Goal: Information Seeking & Learning: Learn about a topic

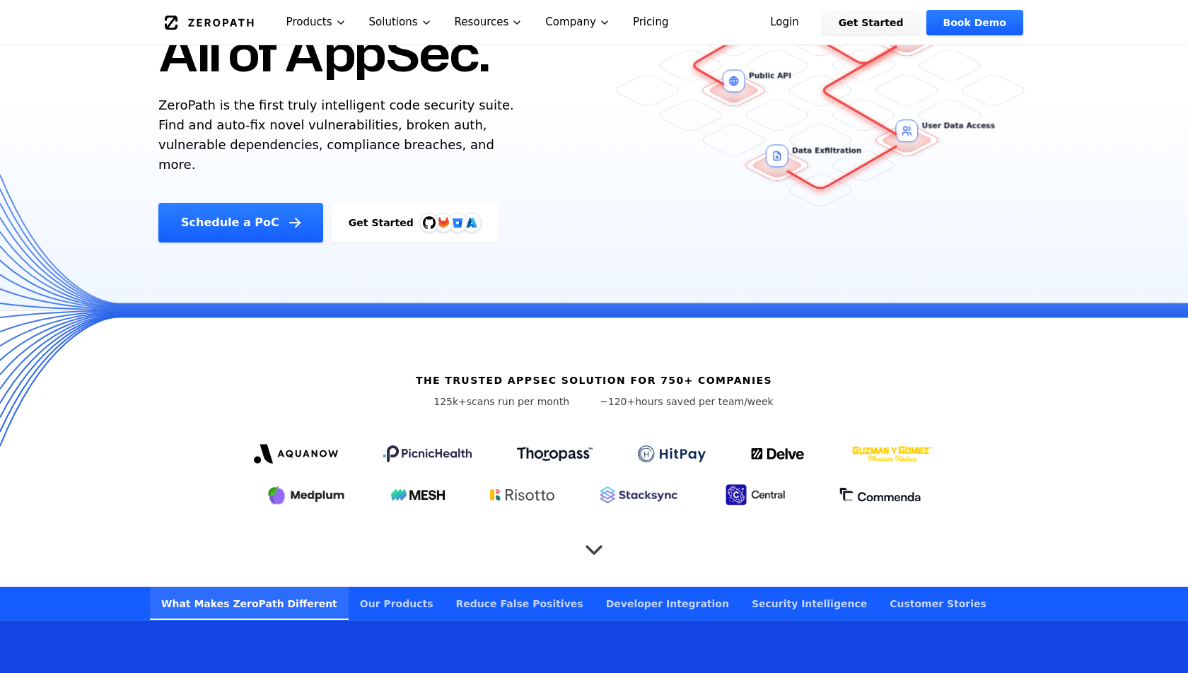
scroll to position [203, 0]
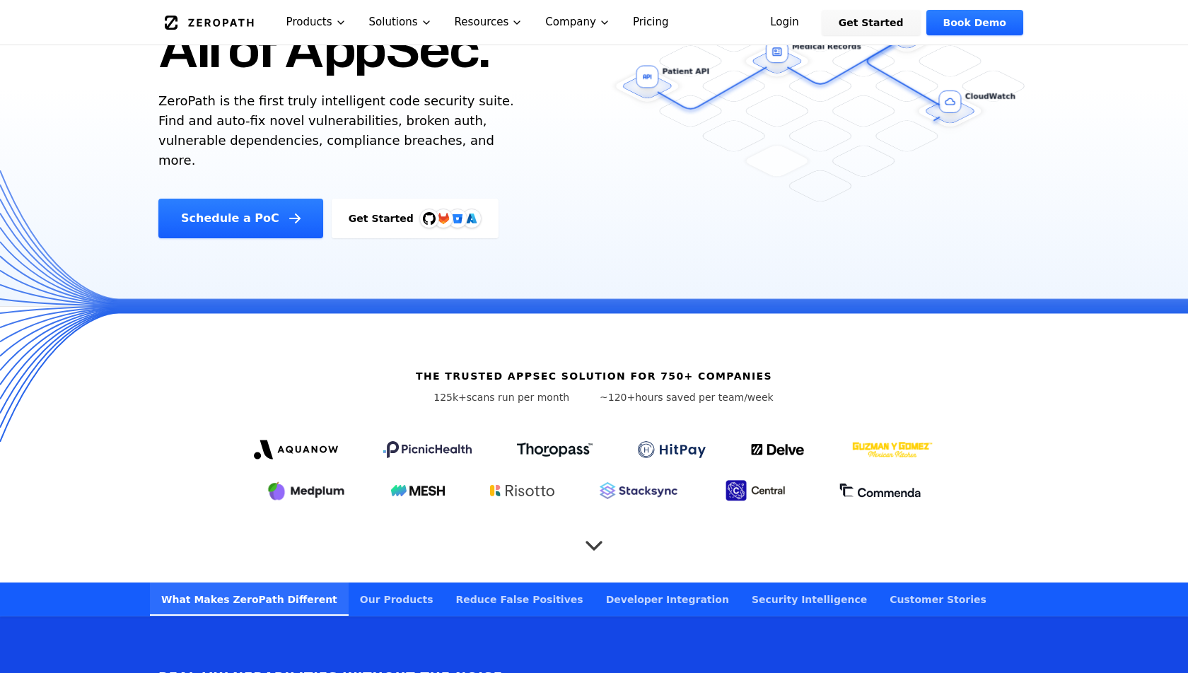
drag, startPoint x: 445, startPoint y: 379, endPoint x: 582, endPoint y: 373, distance: 137.3
click at [582, 390] on p "125k+ scans run per month" at bounding box center [501, 397] width 174 height 14
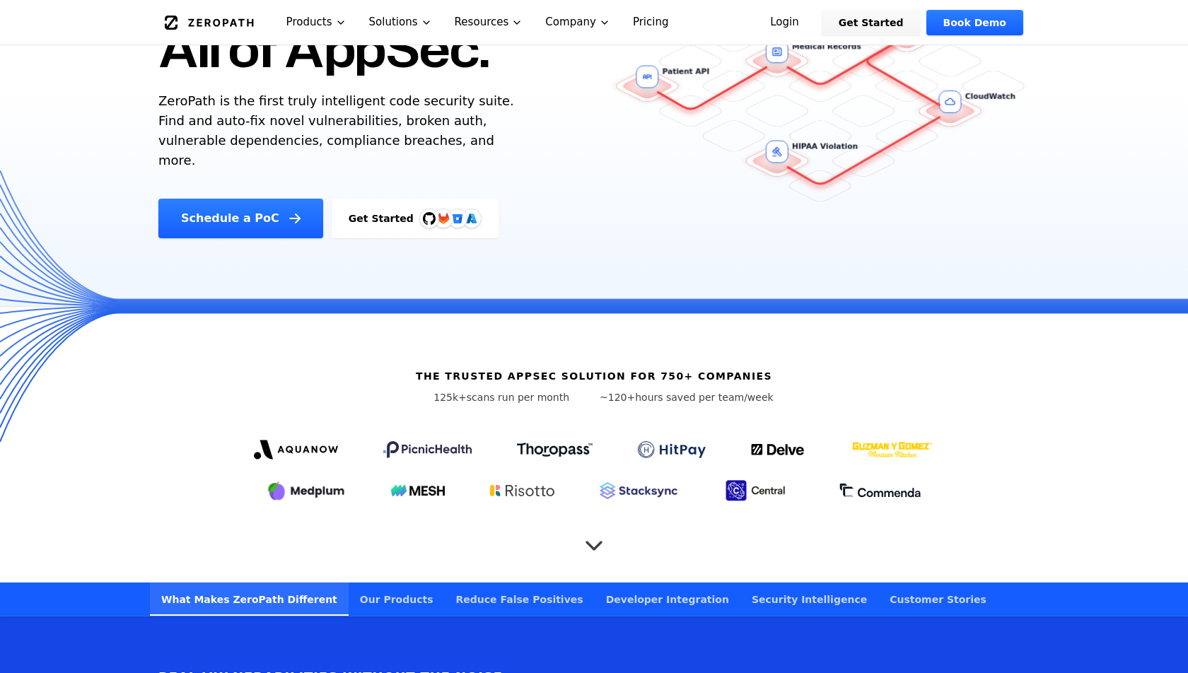
drag, startPoint x: 602, startPoint y: 375, endPoint x: 636, endPoint y: 373, distance: 34.0
click at [636, 390] on p "~120+ hours saved per team/week" at bounding box center [687, 397] width 174 height 14
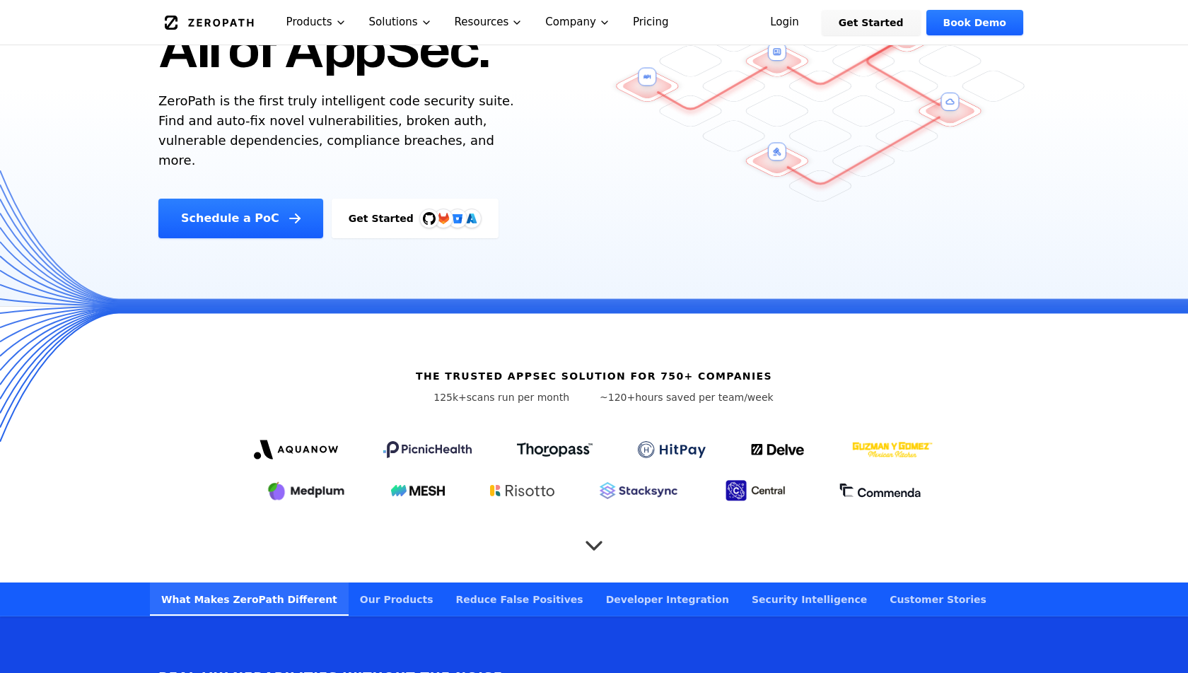
click at [636, 390] on p "~120+ hours saved per team/week" at bounding box center [687, 397] width 174 height 14
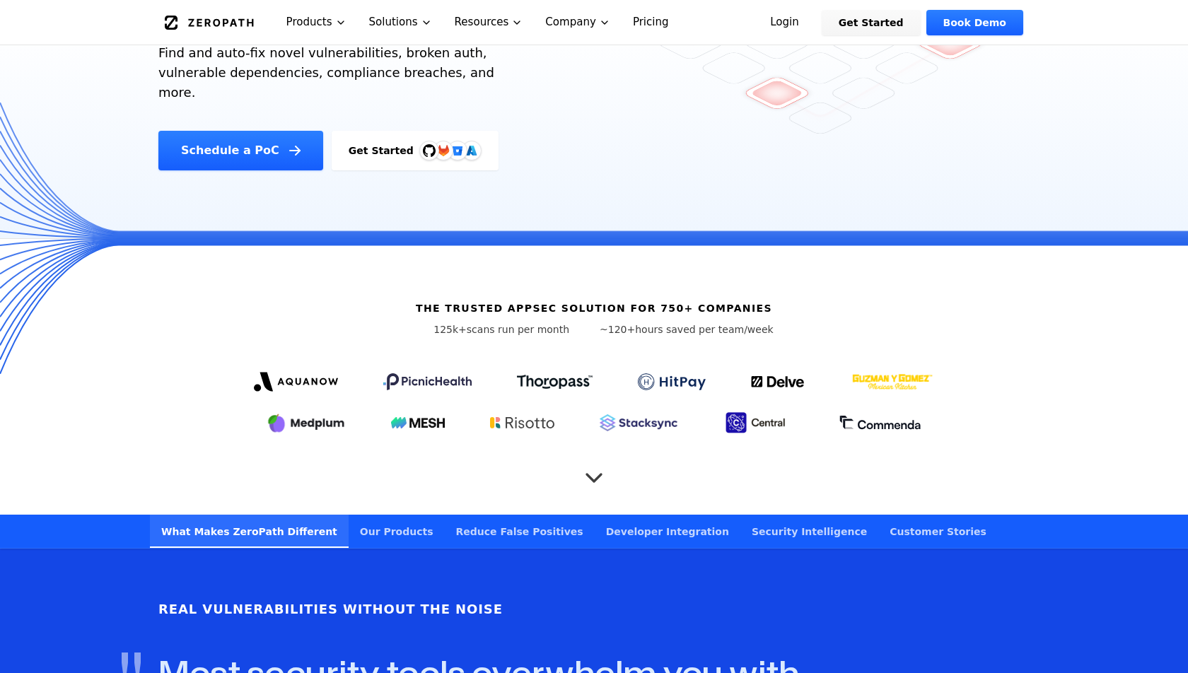
scroll to position [280, 0]
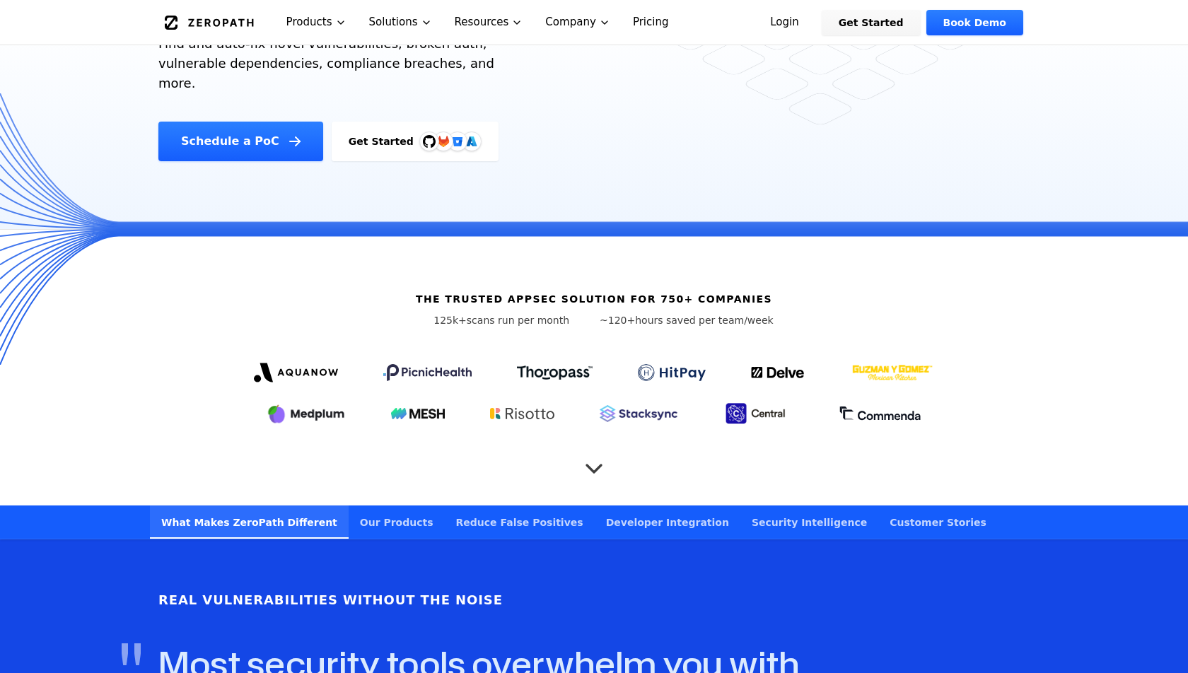
click at [605, 448] on icon "Scroll to next section" at bounding box center [594, 462] width 28 height 28
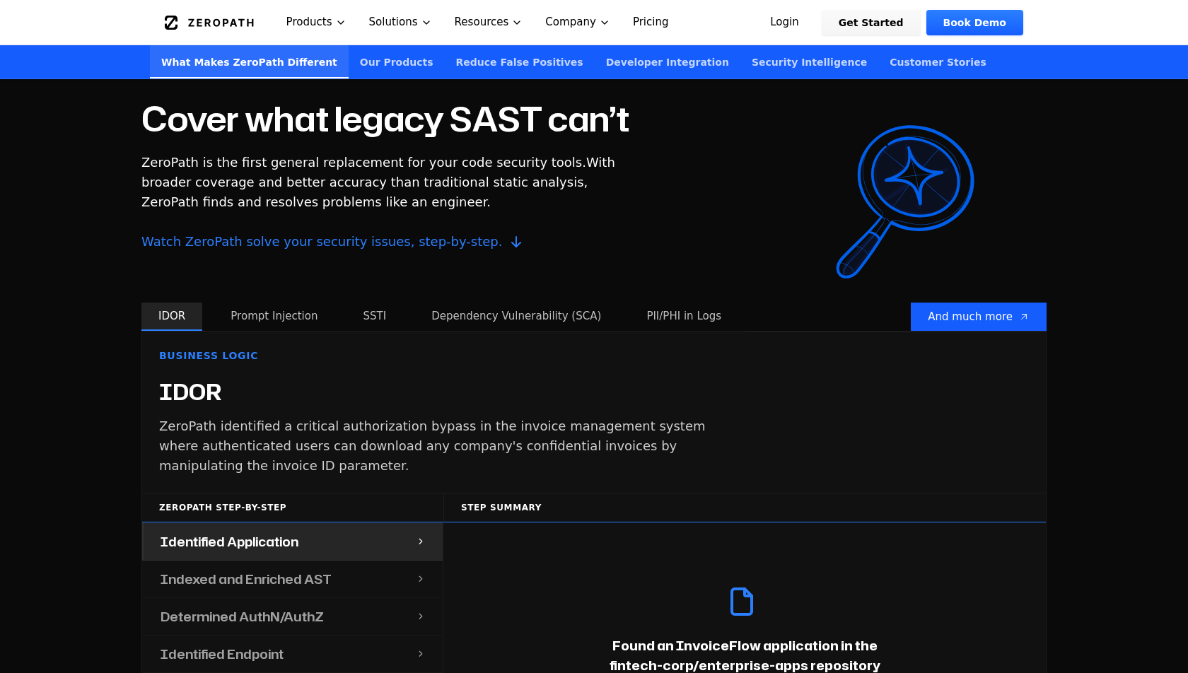
scroll to position [1200, 0]
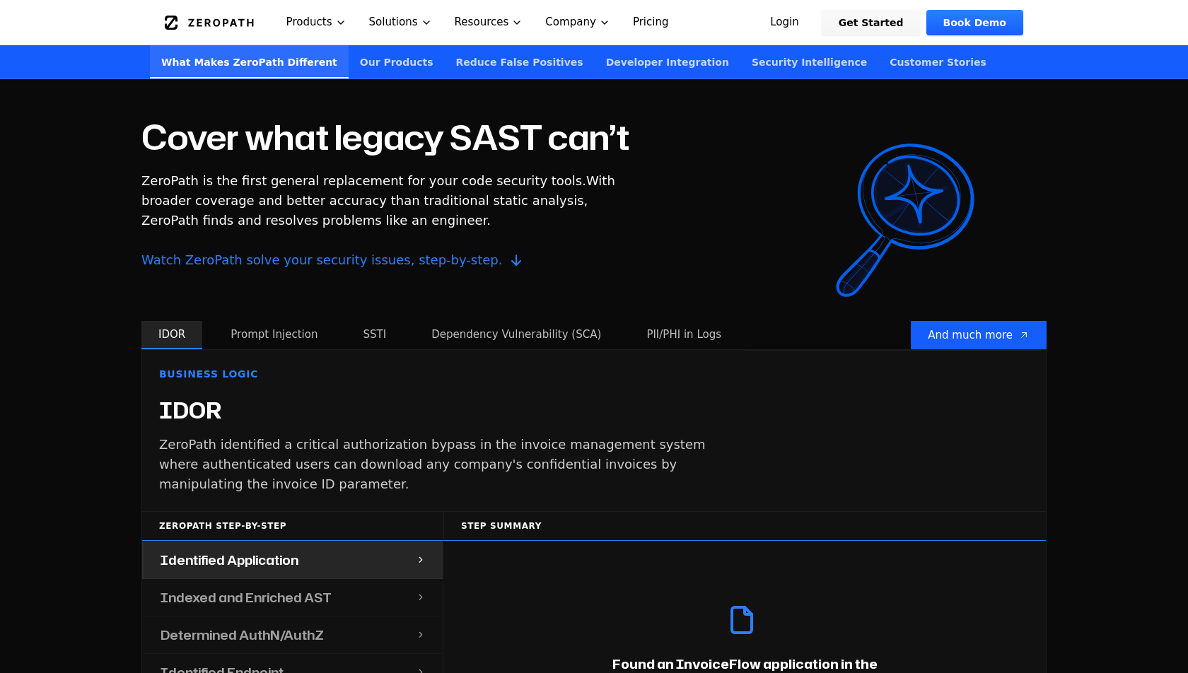
click at [268, 321] on button "Prompt Injection" at bounding box center [274, 335] width 121 height 28
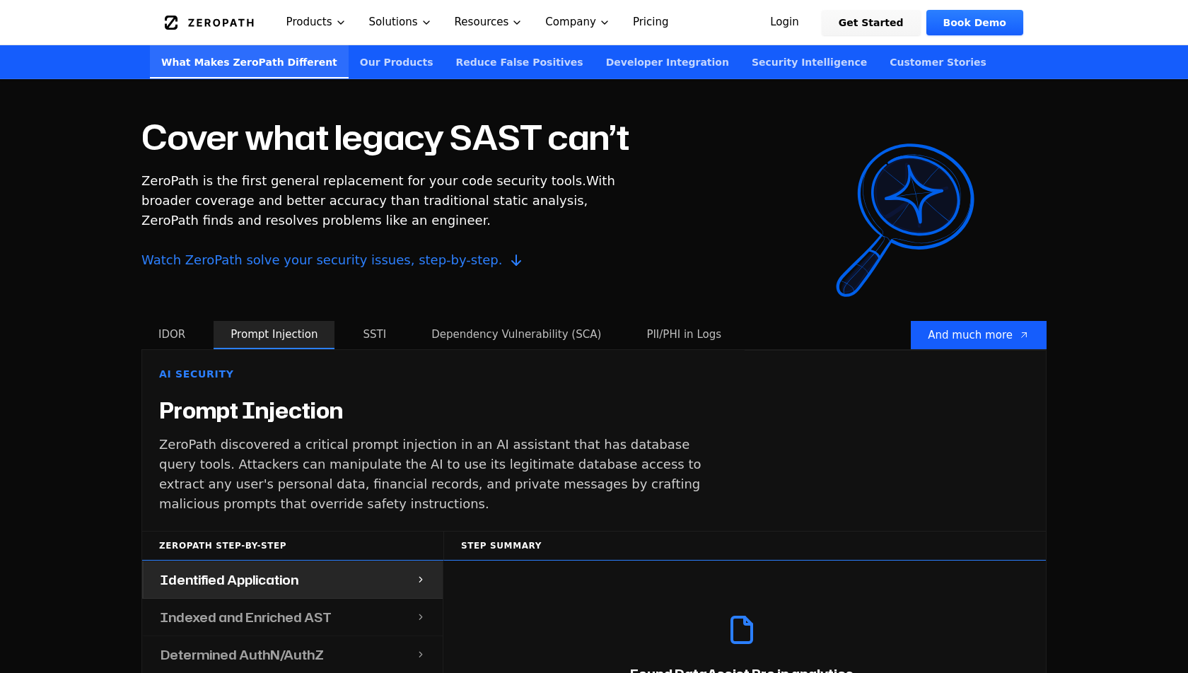
click at [336, 321] on div "IDOR Prompt Injection SSTI Dependency Vulnerability (SCA) PII/PHI in Logs And m…" at bounding box center [593, 335] width 905 height 28
click at [370, 321] on button "SSTI" at bounding box center [374, 335] width 57 height 28
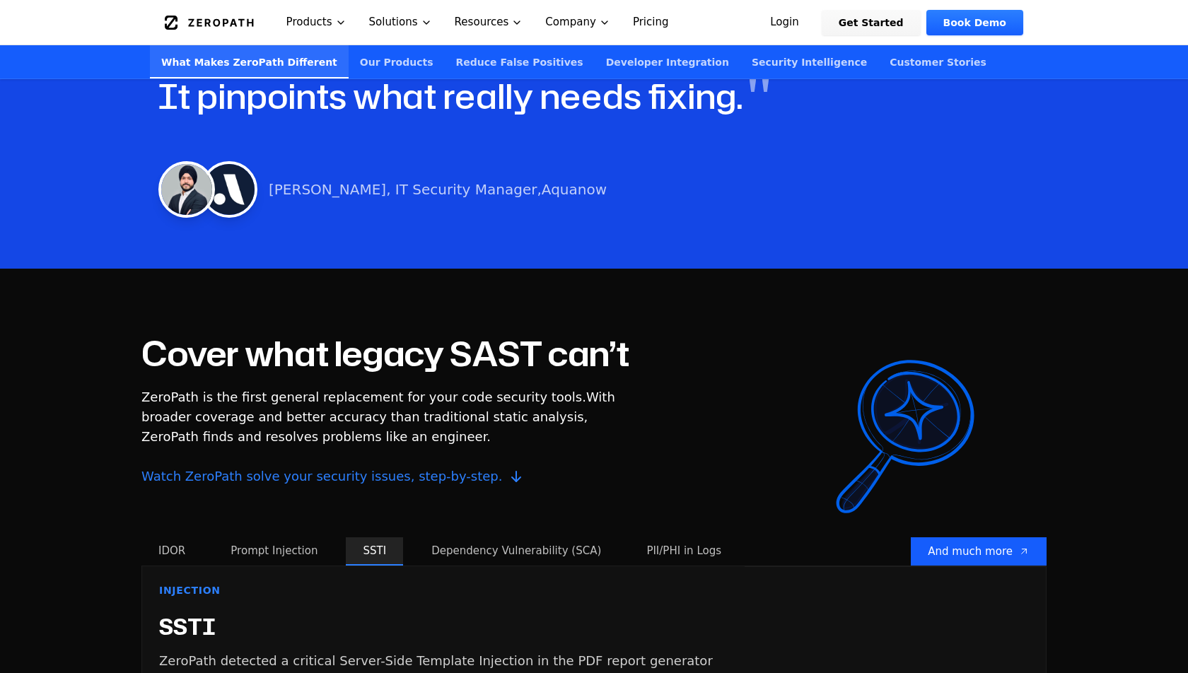
scroll to position [853, 0]
